Goal: Transaction & Acquisition: Purchase product/service

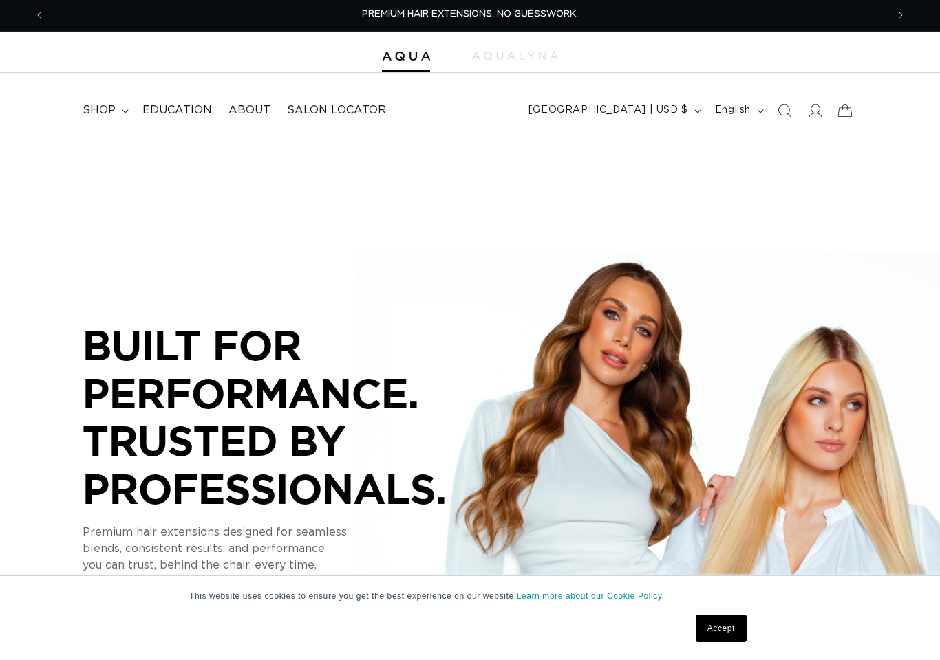
scroll to position [1, 1]
click at [821, 113] on icon at bounding box center [815, 111] width 14 height 14
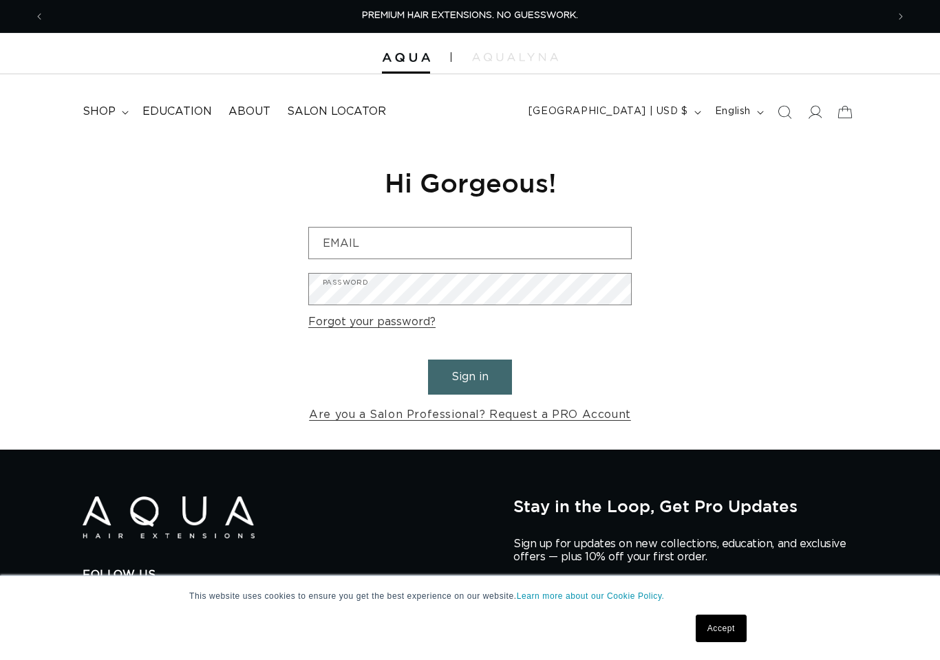
click at [821, 117] on icon at bounding box center [815, 112] width 14 height 14
click at [74, 114] on summary "shop" at bounding box center [104, 111] width 60 height 31
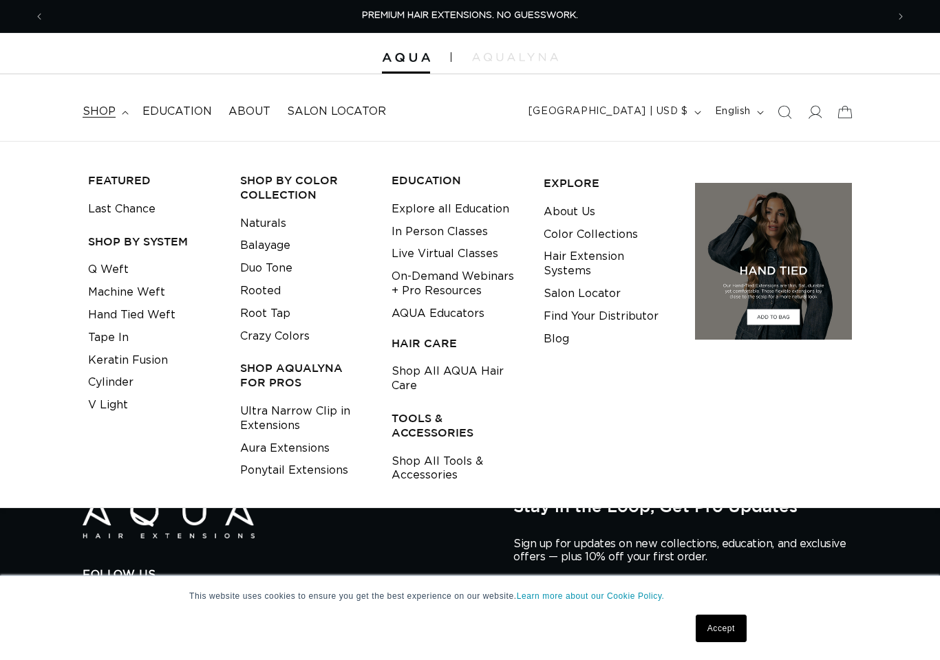
click at [88, 337] on link "Tape In" at bounding box center [108, 338] width 41 height 23
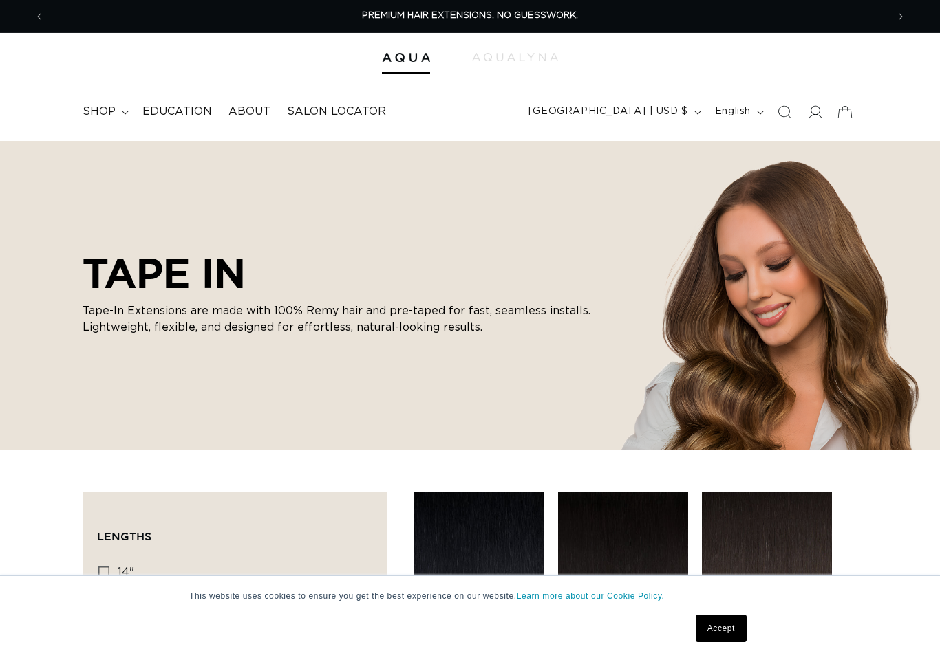
click at [74, 116] on summary "shop" at bounding box center [104, 111] width 60 height 31
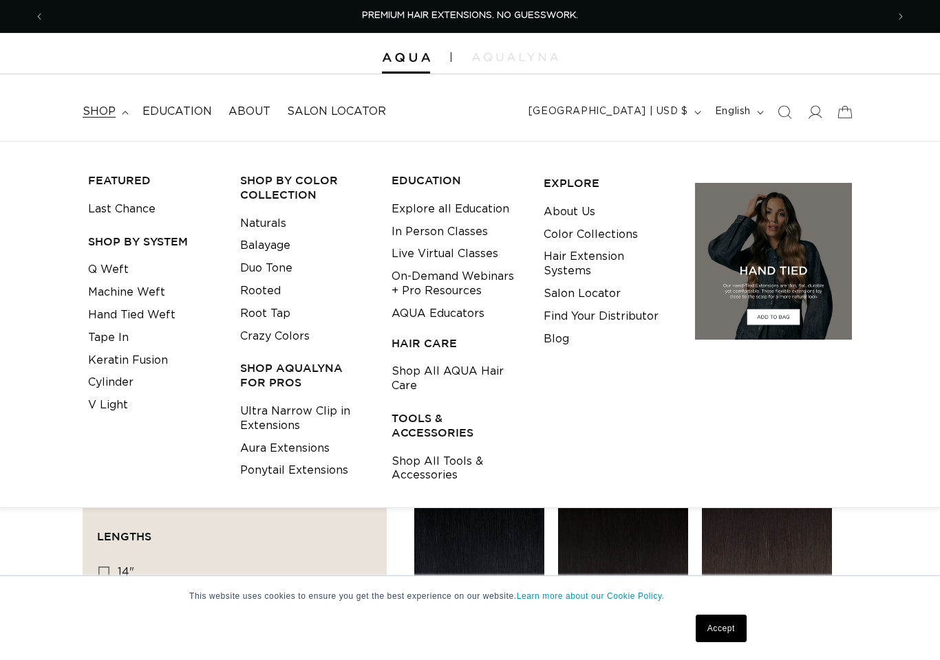
click at [88, 355] on link "Keratin Fusion" at bounding box center [128, 360] width 80 height 23
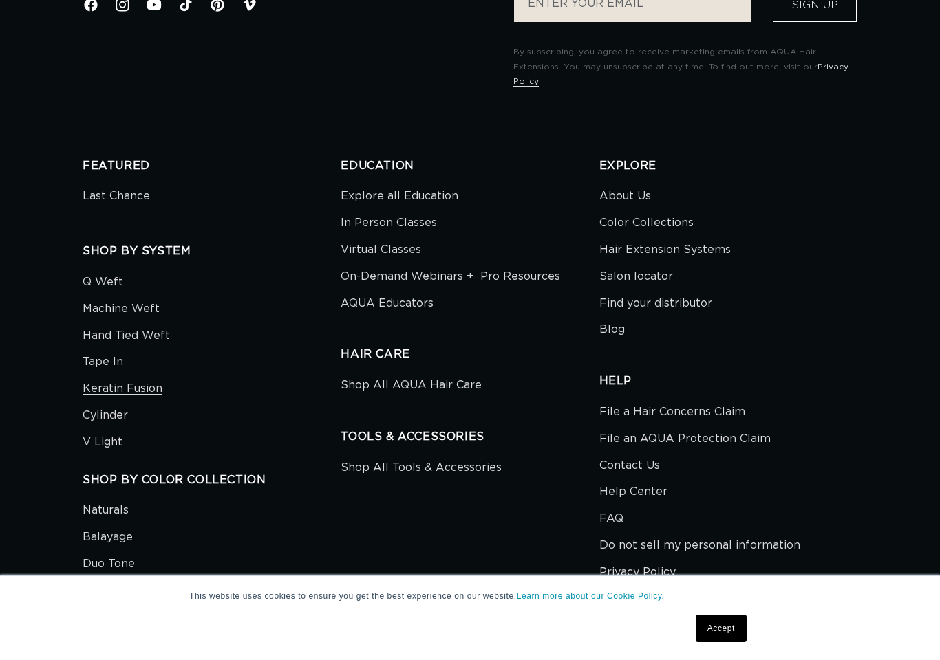
scroll to position [2967, 3]
click at [724, 643] on link "Accept" at bounding box center [721, 629] width 51 height 28
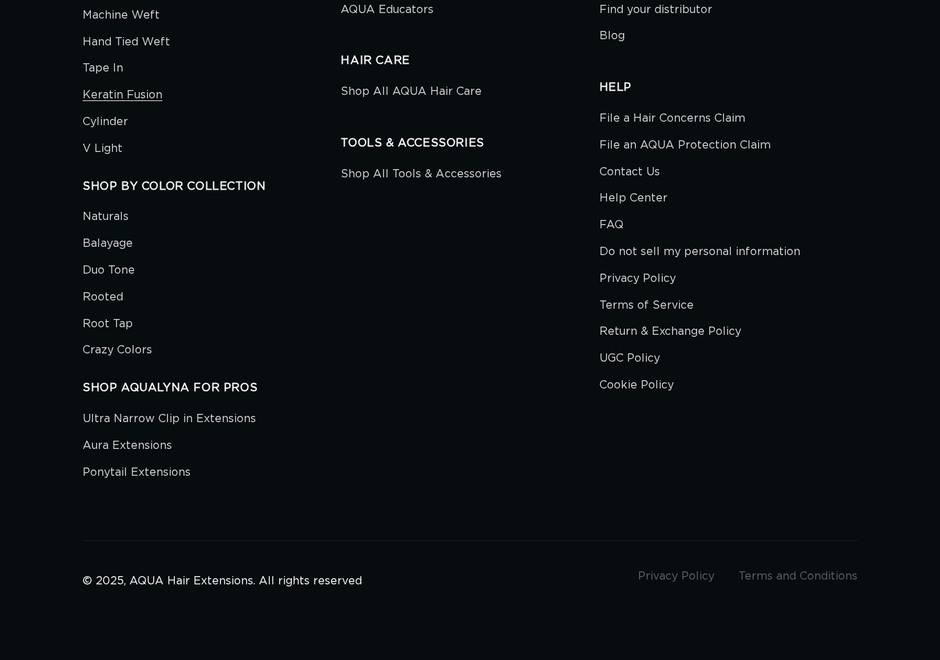
scroll to position [5146, 3]
